Goal: Task Accomplishment & Management: Complete application form

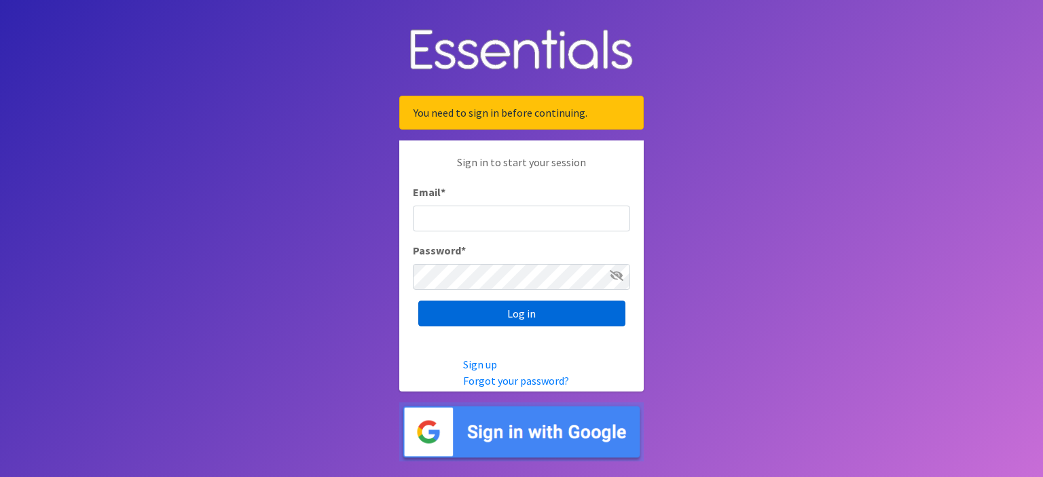
type input "[EMAIL_ADDRESS][DOMAIN_NAME]"
click at [523, 317] on input "Log in" at bounding box center [521, 314] width 207 height 26
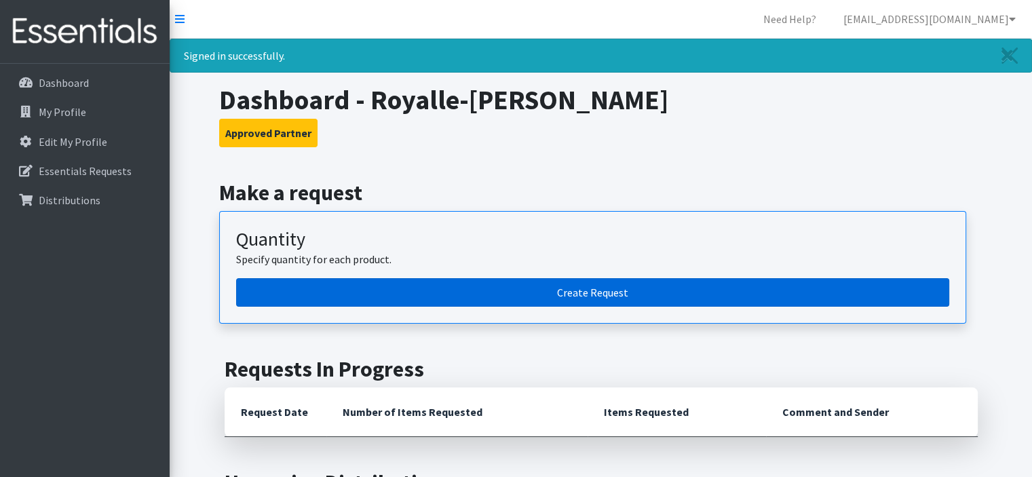
click at [472, 291] on link "Create Request" at bounding box center [592, 292] width 713 height 29
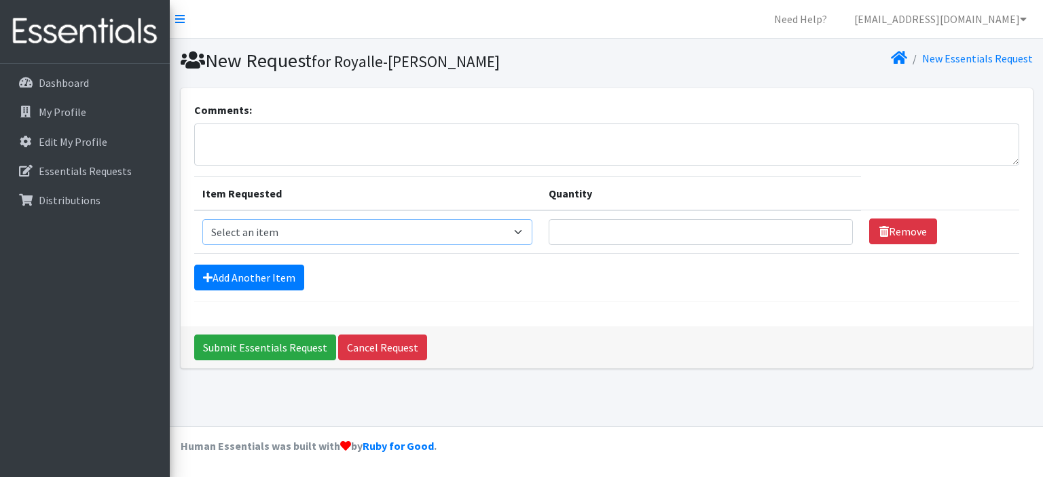
click at [318, 233] on select "Select an item Diaper (Size 2) Diaper (Size 3) Diaper (Size 4) Diaper (Size 5) …" at bounding box center [367, 232] width 331 height 26
click at [675, 282] on div "Add Another Item" at bounding box center [606, 278] width 825 height 26
click at [525, 239] on select "Select an item Diaper (Size 2) Diaper (Size 3) Diaper (Size 4) Diaper (Size 5) …" at bounding box center [367, 232] width 331 height 26
select select "14382"
click at [202, 219] on select "Select an item Diaper (Size 2) Diaper (Size 3) Diaper (Size 4) Diaper (Size 5) …" at bounding box center [367, 232] width 331 height 26
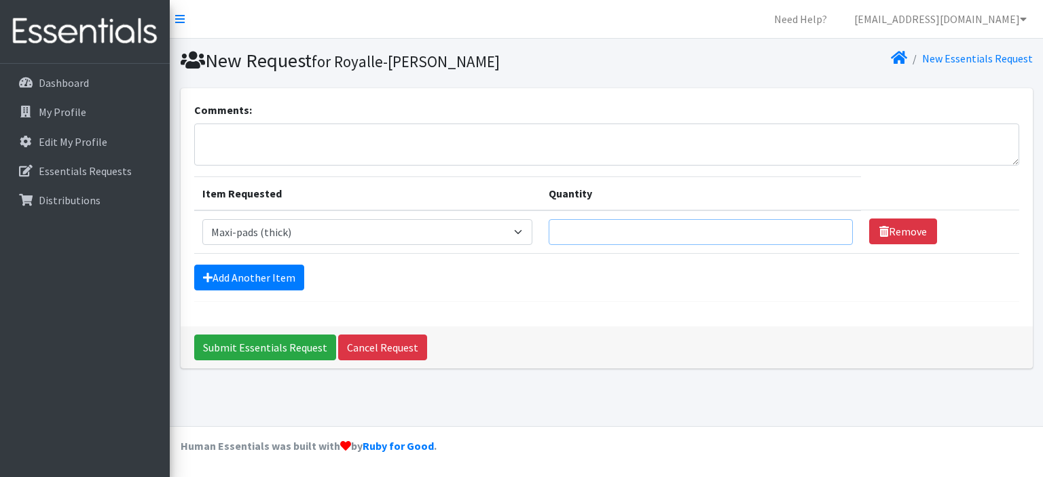
click at [619, 239] on input "Quantity" at bounding box center [699, 232] width 303 height 26
type input "200"
click at [279, 279] on link "Add Another Item" at bounding box center [249, 278] width 110 height 26
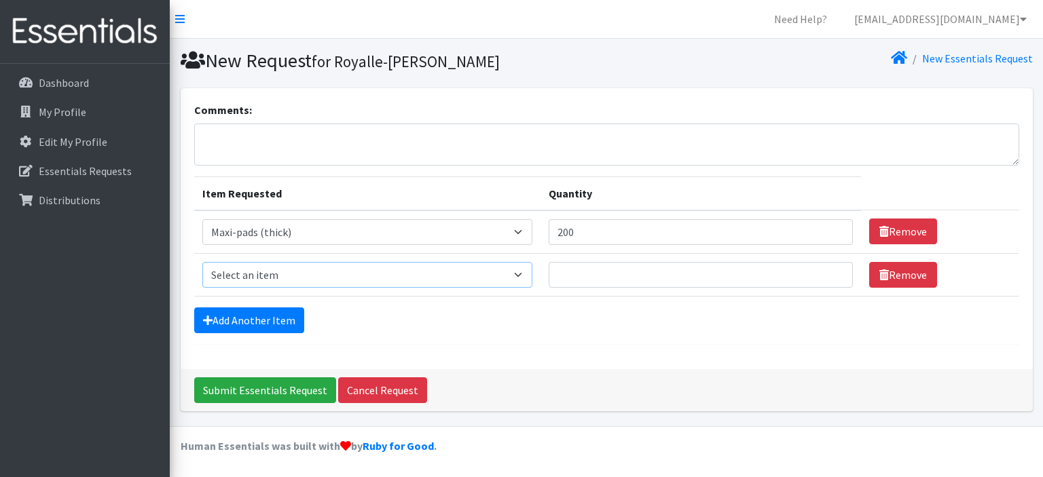
click at [304, 278] on select "Select an item Diaper (Size 2) Diaper (Size 3) Diaper (Size 4) Diaper (Size 5) …" at bounding box center [367, 275] width 331 height 26
select select "14381"
click at [202, 262] on select "Select an item Diaper (Size 2) Diaper (Size 3) Diaper (Size 4) Diaper (Size 5) …" at bounding box center [367, 275] width 331 height 26
click at [612, 279] on input "Quantity" at bounding box center [699, 275] width 303 height 26
type input "200"
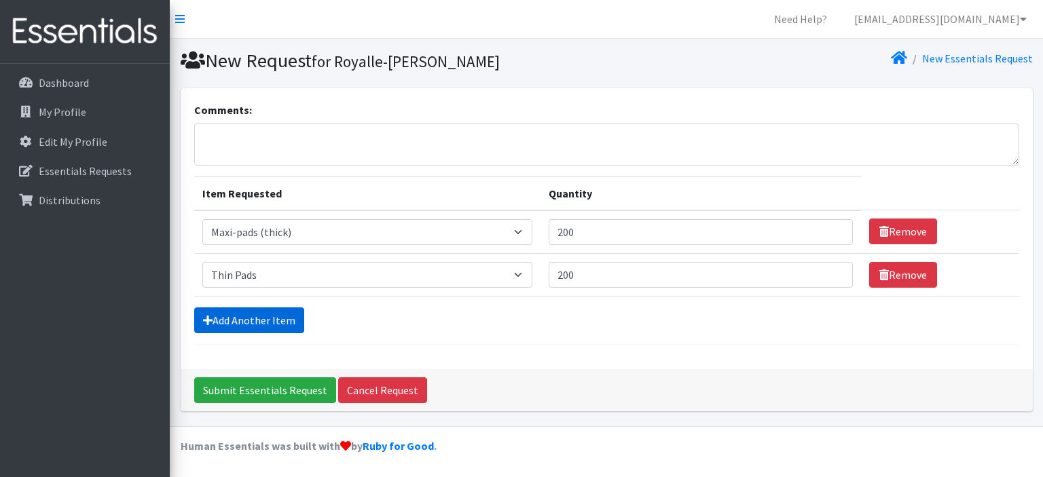
click at [281, 328] on link "Add Another Item" at bounding box center [249, 320] width 110 height 26
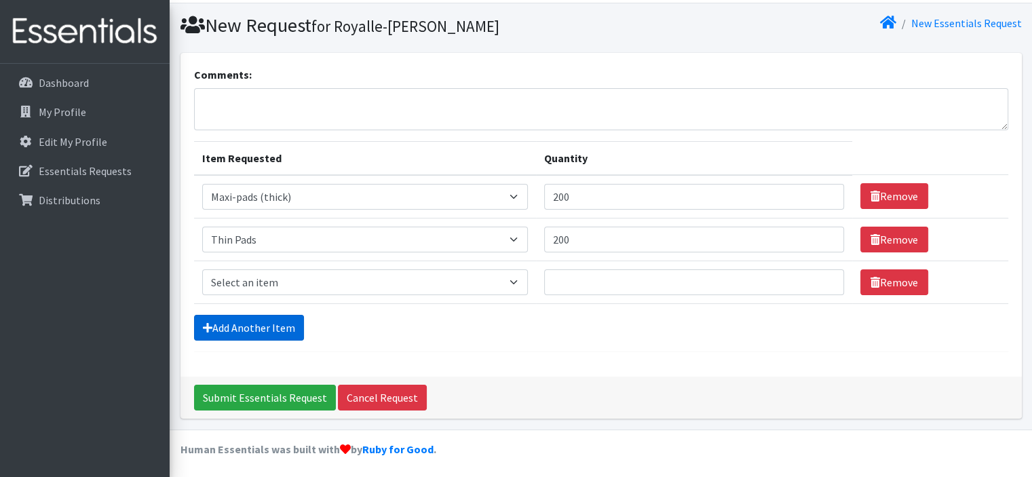
scroll to position [36, 0]
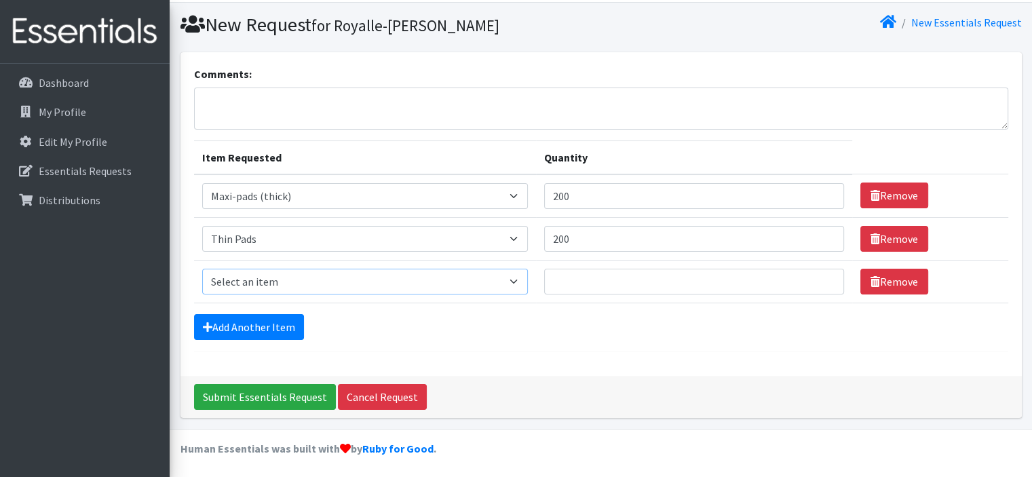
click at [348, 280] on select "Select an item Diaper (Size 2) Diaper (Size 3) Diaper (Size 4) Diaper (Size 5) …" at bounding box center [365, 282] width 326 height 26
select select "2955"
click at [202, 269] on select "Select an item Diaper (Size 2) Diaper (Size 3) Diaper (Size 4) Diaper (Size 5) …" at bounding box center [365, 282] width 326 height 26
click at [585, 287] on input "Quantity" at bounding box center [694, 282] width 300 height 26
type input "200"
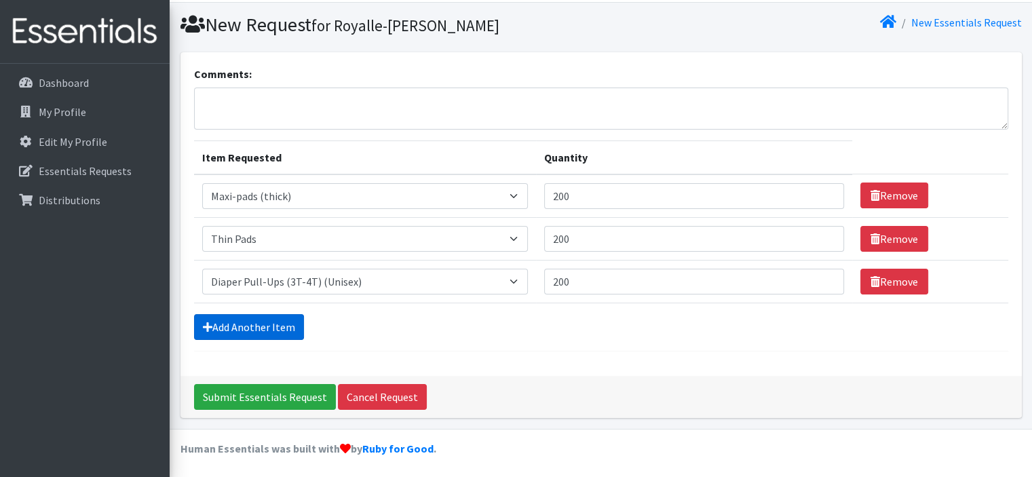
click at [283, 331] on link "Add Another Item" at bounding box center [249, 327] width 110 height 26
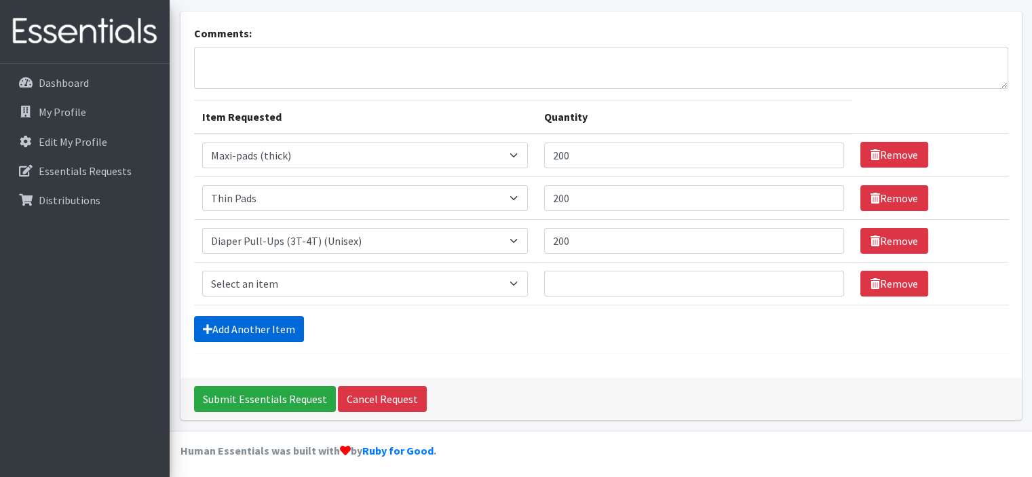
scroll to position [79, 0]
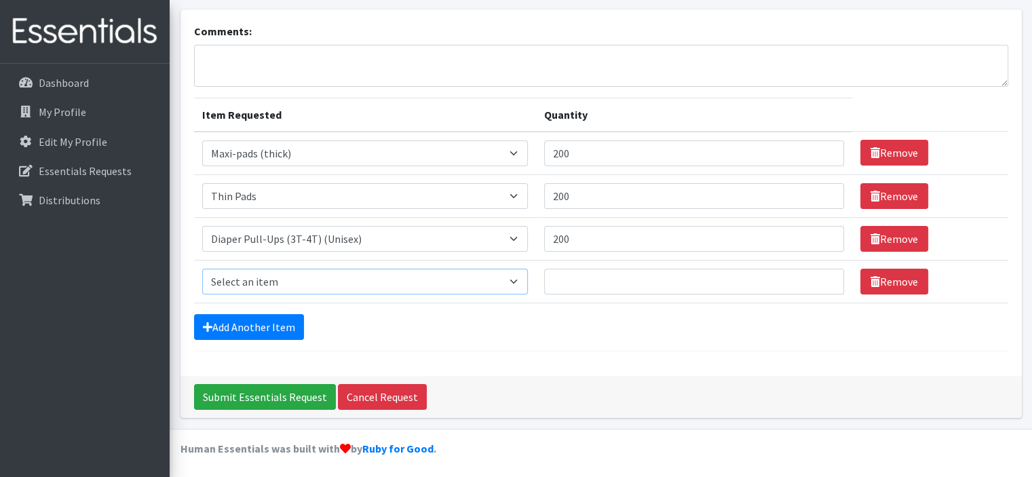
click at [307, 269] on select "Select an item Diaper (Size 2) Diaper (Size 3) Diaper (Size 4) Diaper (Size 5) …" at bounding box center [365, 282] width 326 height 26
select select "12589"
click at [202, 269] on select "Select an item Diaper (Size 2) Diaper (Size 3) Diaper (Size 4) Diaper (Size 5) …" at bounding box center [365, 282] width 326 height 26
click at [626, 271] on input "Quantity" at bounding box center [694, 282] width 300 height 26
type input "200"
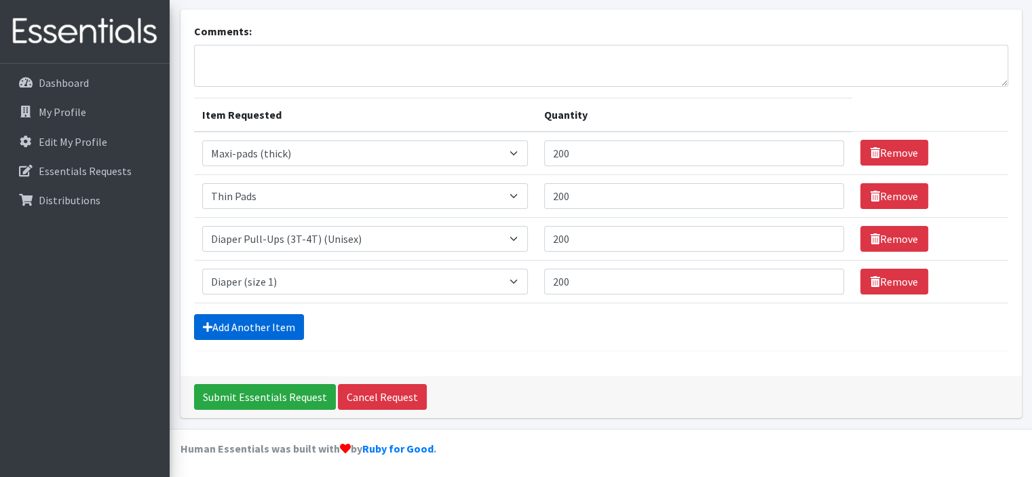
click at [203, 330] on icon at bounding box center [208, 327] width 10 height 11
click at [272, 322] on link "Add Another Item" at bounding box center [249, 327] width 110 height 26
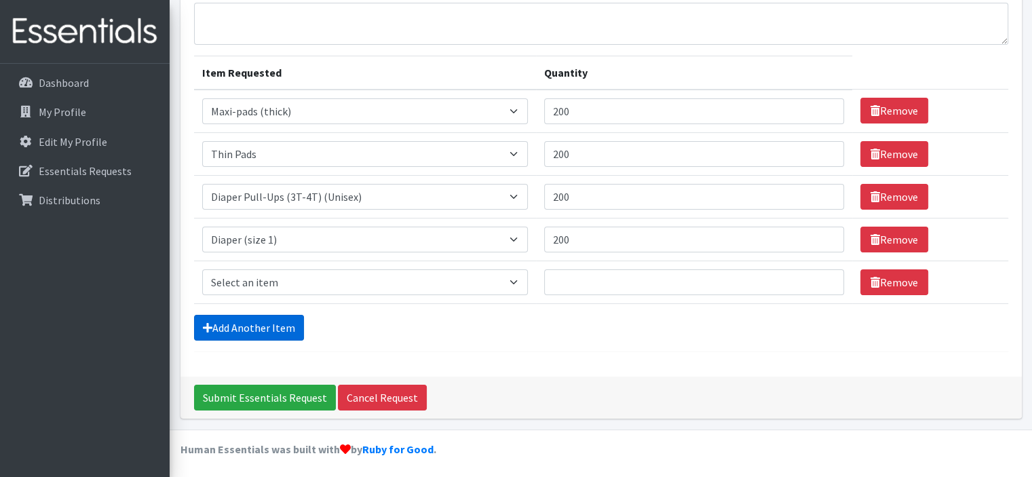
scroll to position [121, 0]
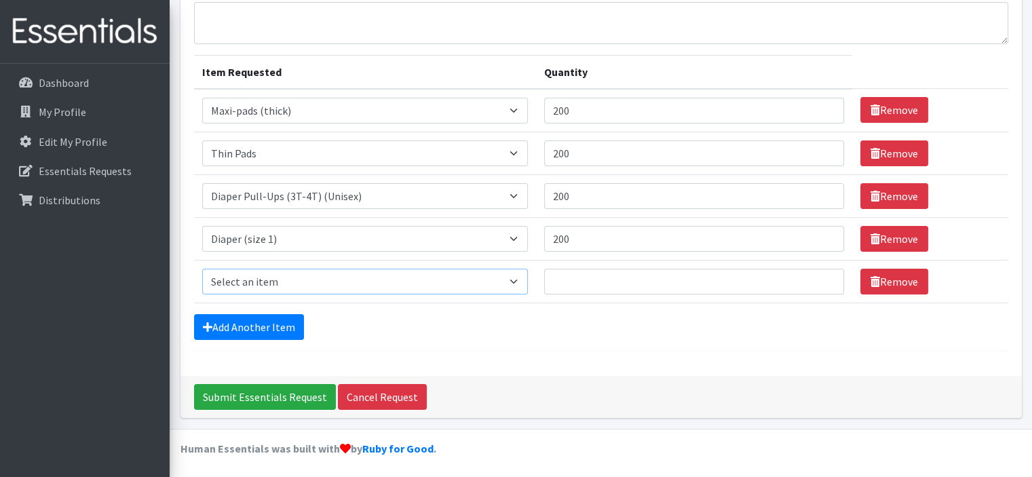
click at [307, 269] on select "Select an item Diaper (Size 2) Diaper (Size 3) Diaper (Size 4) Diaper (Size 5) …" at bounding box center [365, 282] width 326 height 26
select select "2958"
click at [202, 269] on select "Select an item Diaper (Size 2) Diaper (Size 3) Diaper (Size 4) Diaper (Size 5) …" at bounding box center [365, 282] width 326 height 26
click at [613, 276] on input "Quantity" at bounding box center [694, 282] width 300 height 26
type input "0"
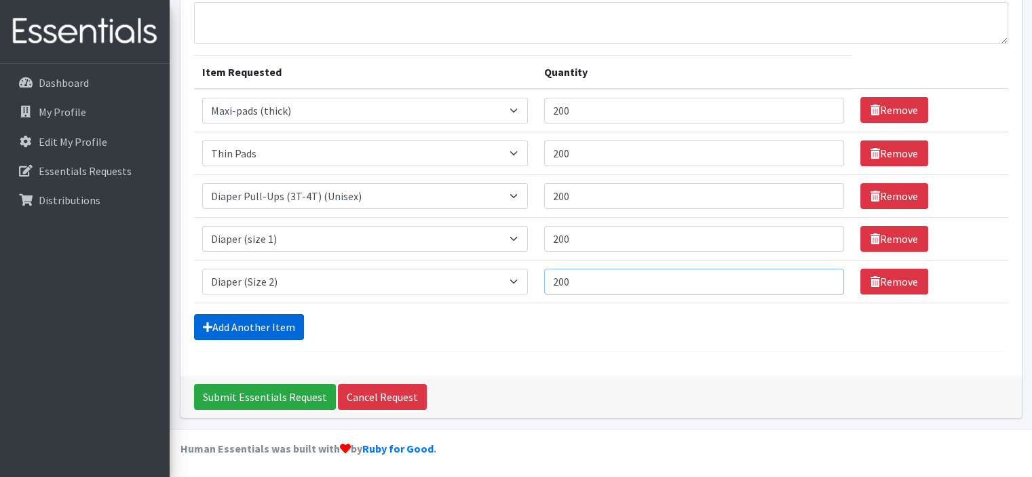
type input "200"
click at [263, 329] on link "Add Another Item" at bounding box center [249, 327] width 110 height 26
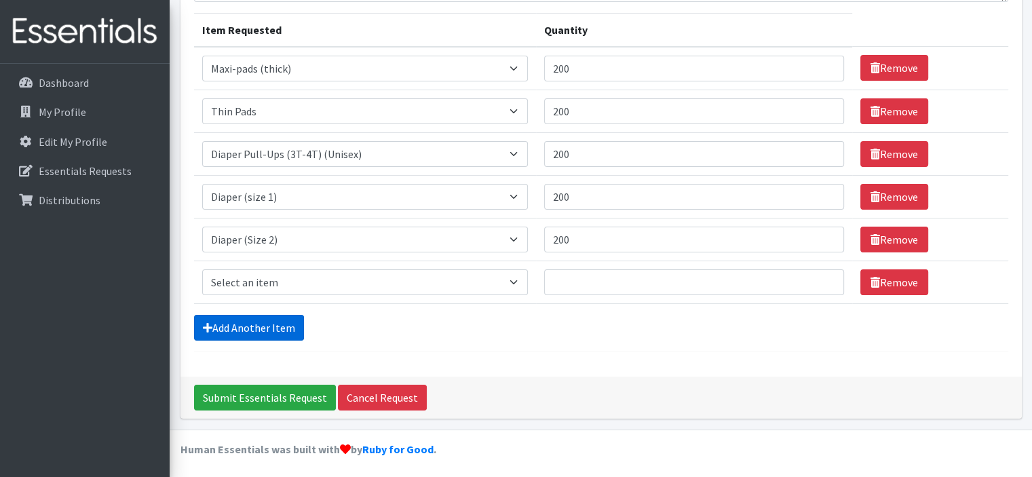
scroll to position [164, 0]
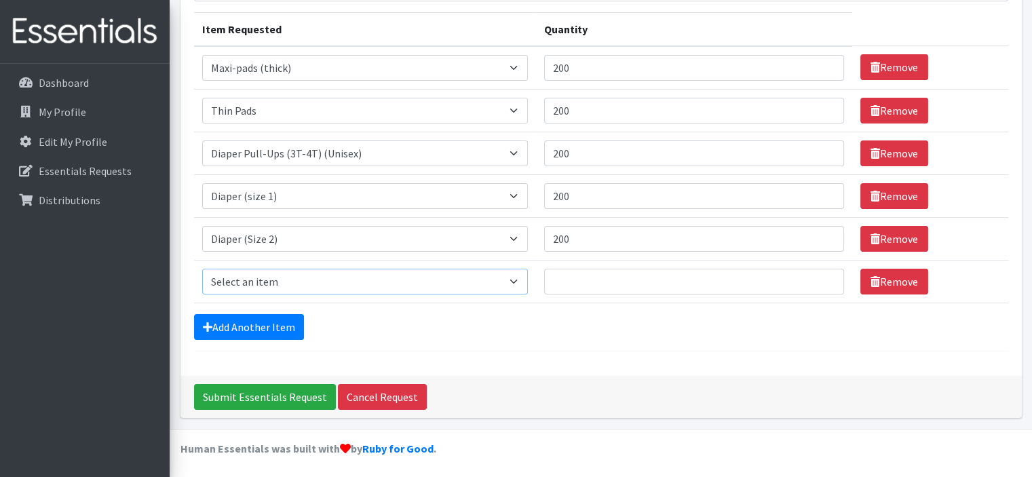
click at [307, 280] on select "Select an item Diaper (Size 2) Diaper (Size 3) Diaper (Size 4) Diaper (Size 5) …" at bounding box center [365, 282] width 326 height 26
select select "2960"
click at [202, 269] on select "Select an item Diaper (Size 2) Diaper (Size 3) Diaper (Size 4) Diaper (Size 5) …" at bounding box center [365, 282] width 326 height 26
click at [646, 290] on input "Quantity" at bounding box center [694, 282] width 300 height 26
type input "200"
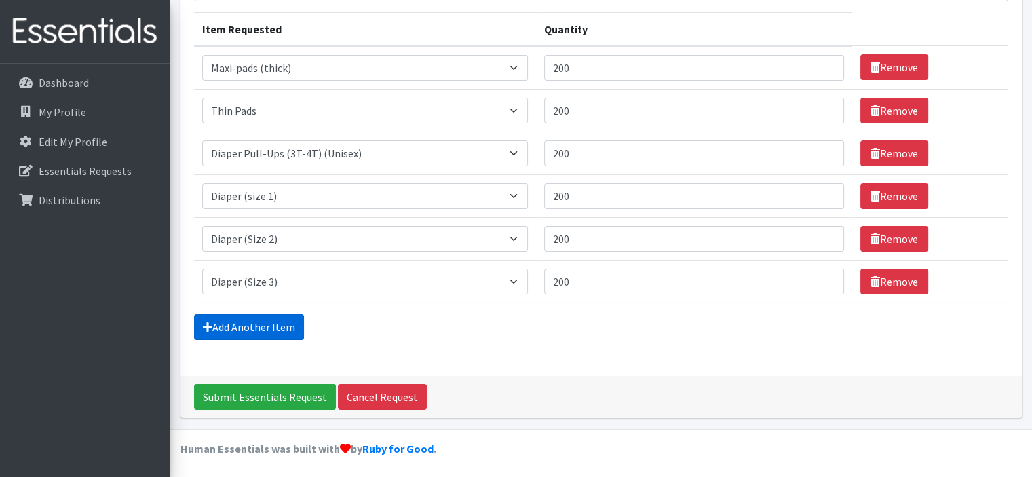
click at [245, 328] on link "Add Another Item" at bounding box center [249, 327] width 110 height 26
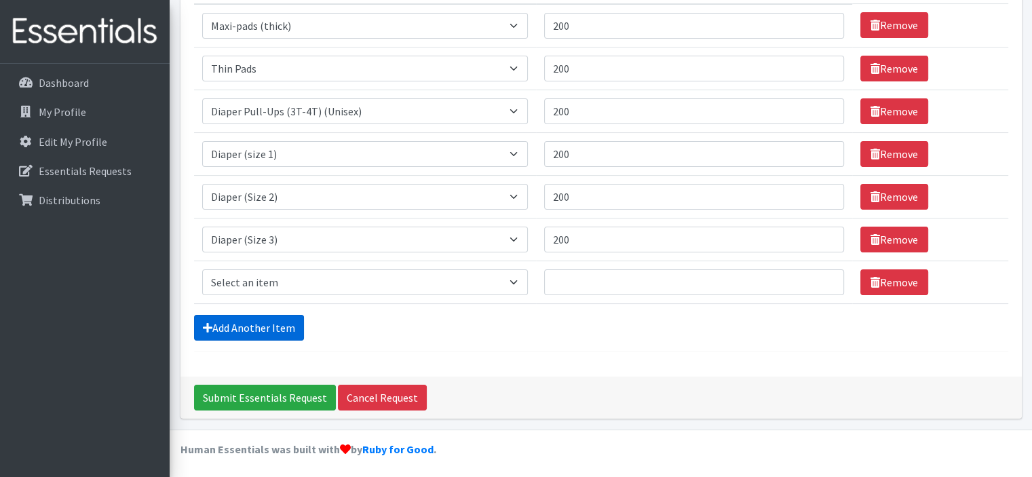
scroll to position [206, 0]
click at [275, 290] on select "Select an item Diaper (Size 2) Diaper (Size 3) Diaper (Size 4) Diaper (Size 5) …" at bounding box center [365, 282] width 326 height 26
select select "2930"
click at [202, 269] on select "Select an item Diaper (Size 2) Diaper (Size 3) Diaper (Size 4) Diaper (Size 5) …" at bounding box center [365, 282] width 326 height 26
click at [611, 276] on input "Quantity" at bounding box center [694, 282] width 300 height 26
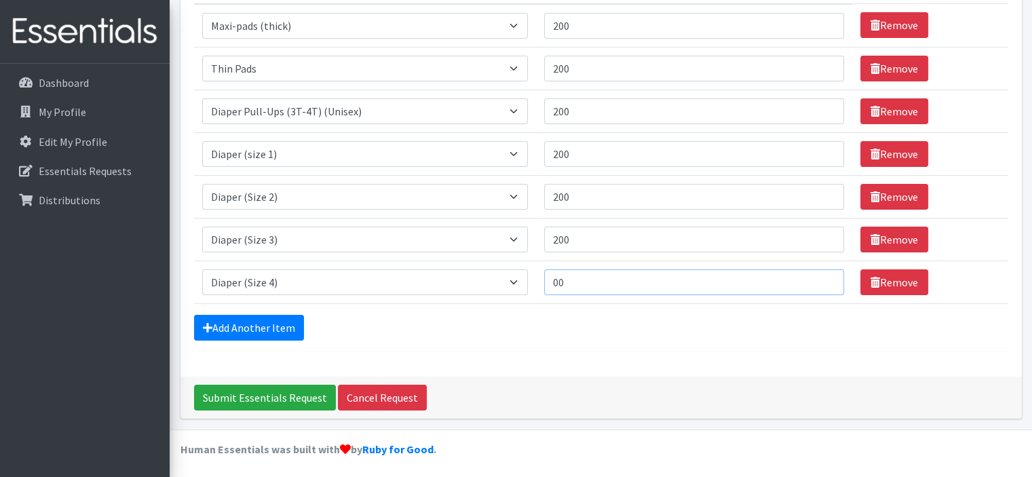
type input "0"
type input "200"
click at [277, 333] on link "Add Another Item" at bounding box center [249, 328] width 110 height 26
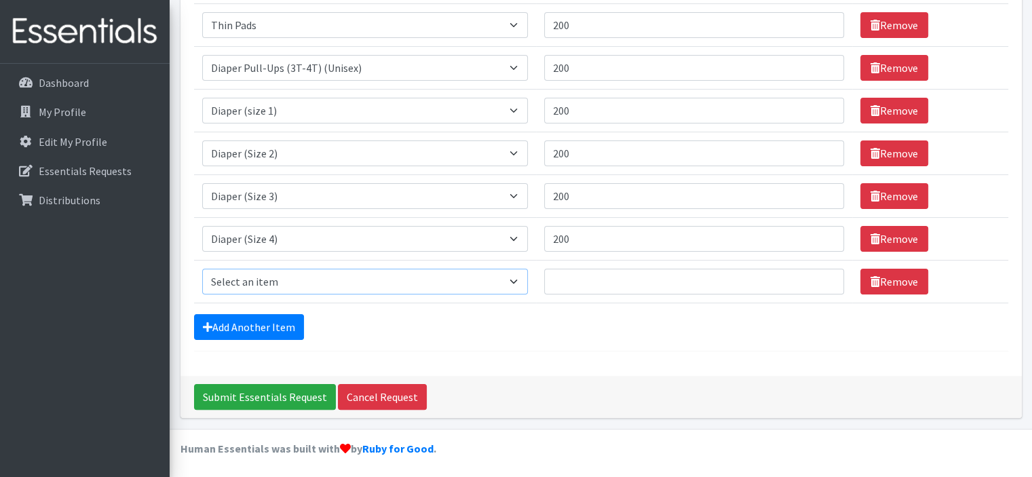
click at [293, 293] on select "Select an item Diaper (Size 2) Diaper (Size 3) Diaper (Size 4) Diaper (Size 5) …" at bounding box center [365, 282] width 326 height 26
select select "2961"
click at [202, 269] on select "Select an item Diaper (Size 2) Diaper (Size 3) Diaper (Size 4) Diaper (Size 5) …" at bounding box center [365, 282] width 326 height 26
click at [602, 279] on input "Quantity" at bounding box center [694, 282] width 300 height 26
type input "200"
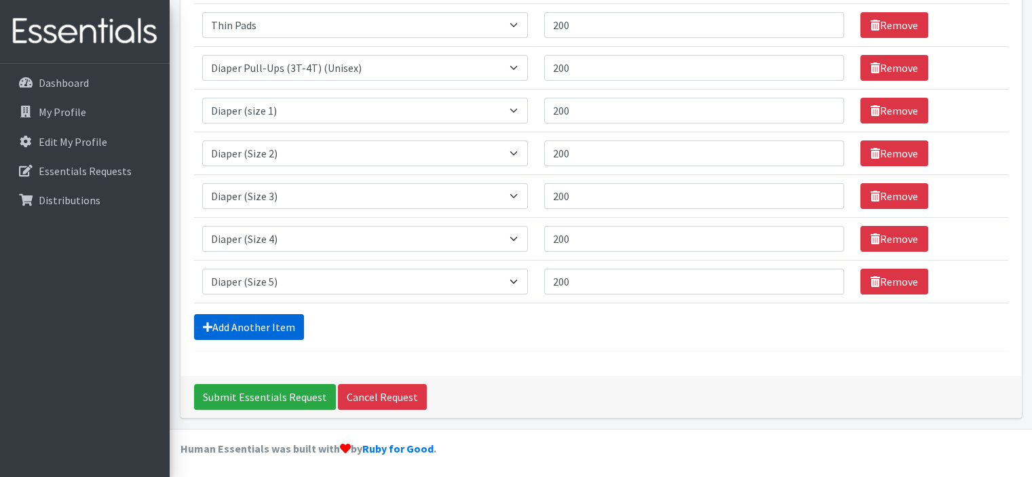
click at [263, 331] on link "Add Another Item" at bounding box center [249, 327] width 110 height 26
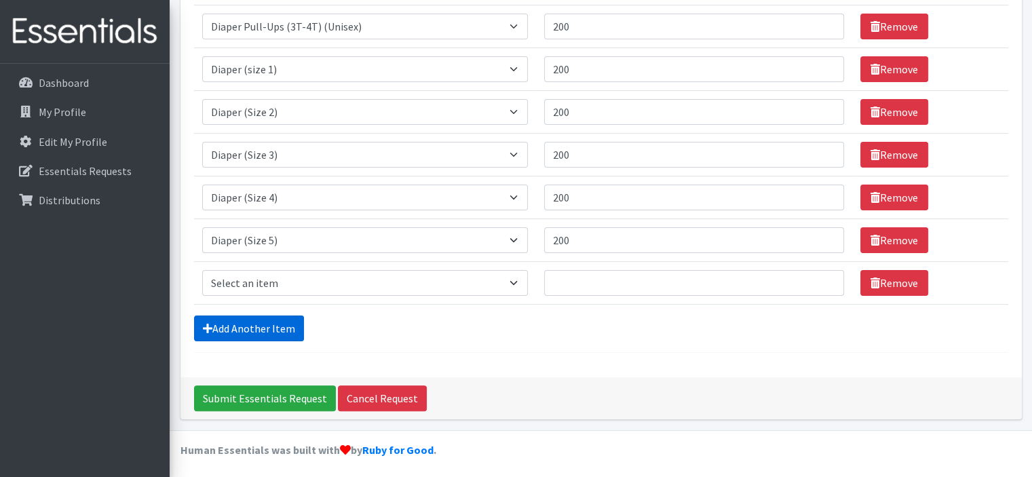
scroll to position [292, 0]
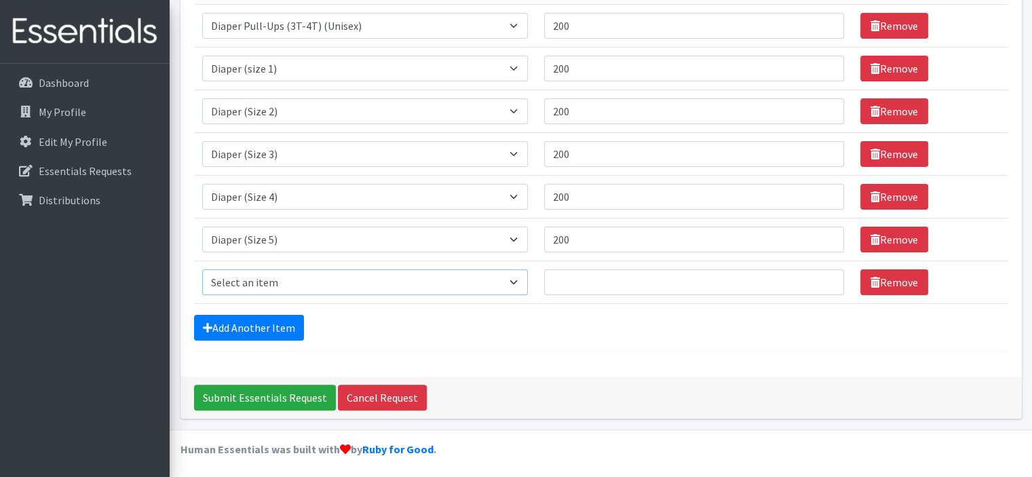
click at [306, 283] on select "Select an item Diaper (Size 2) Diaper (Size 3) Diaper (Size 4) Diaper (Size 5) …" at bounding box center [365, 282] width 326 height 26
select select "2950"
click at [202, 269] on select "Select an item Diaper (Size 2) Diaper (Size 3) Diaper (Size 4) Diaper (Size 5) …" at bounding box center [365, 282] width 326 height 26
click at [584, 272] on input "Quantity" at bounding box center [694, 282] width 300 height 26
type input "200"
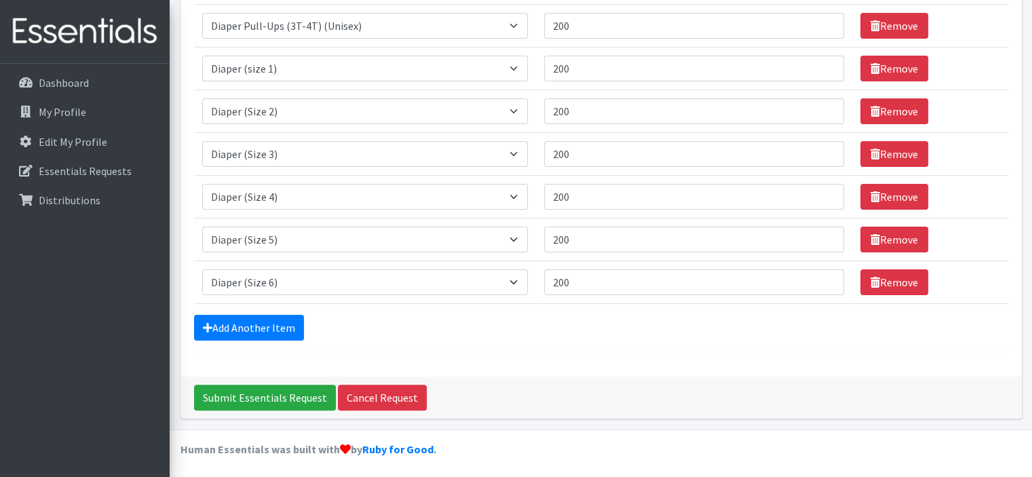
click at [553, 343] on form "Comments: Item Requested Quantity Item Requested Select an item Diaper (Size 2)…" at bounding box center [601, 81] width 815 height 542
click at [309, 398] on input "Submit Essentials Request" at bounding box center [265, 398] width 142 height 26
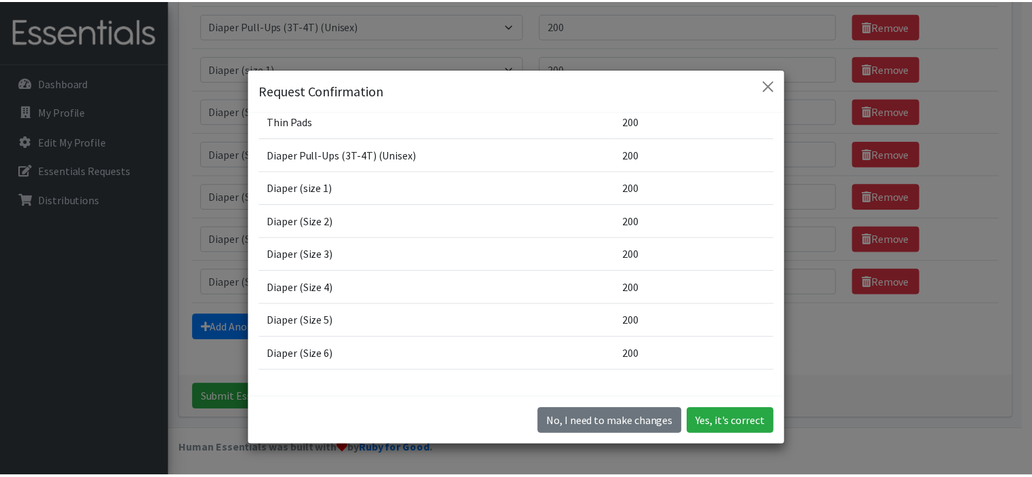
scroll to position [126, 0]
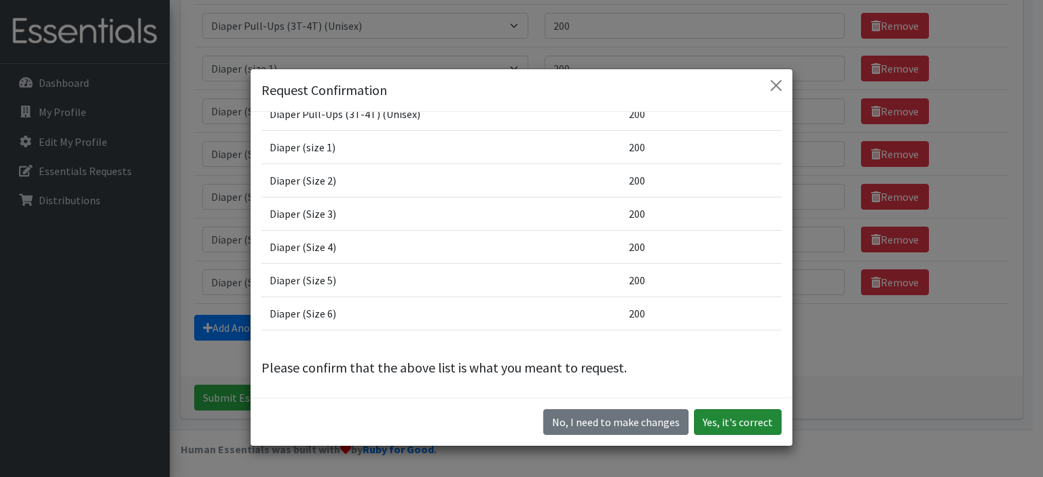
click at [724, 430] on button "Yes, it's correct" at bounding box center [738, 422] width 88 height 26
